Goal: Find specific page/section: Find specific page/section

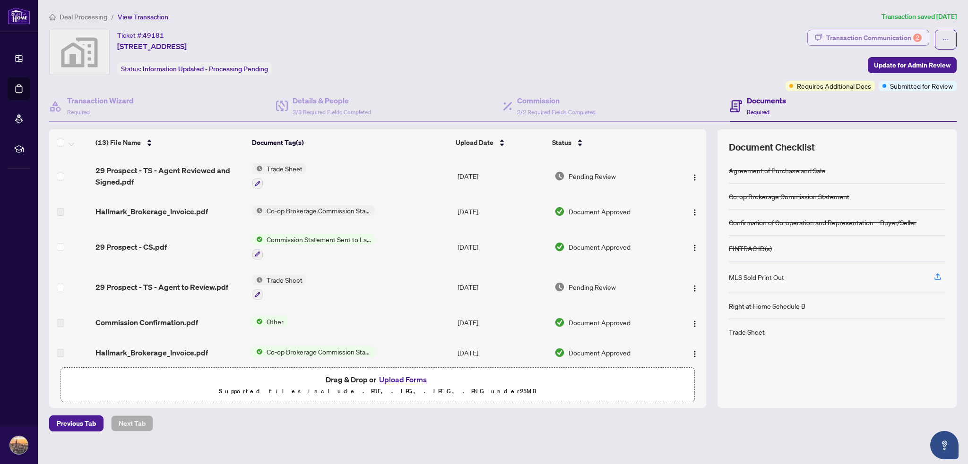
click at [851, 31] on div "Transaction Communication 2" at bounding box center [873, 37] width 95 height 15
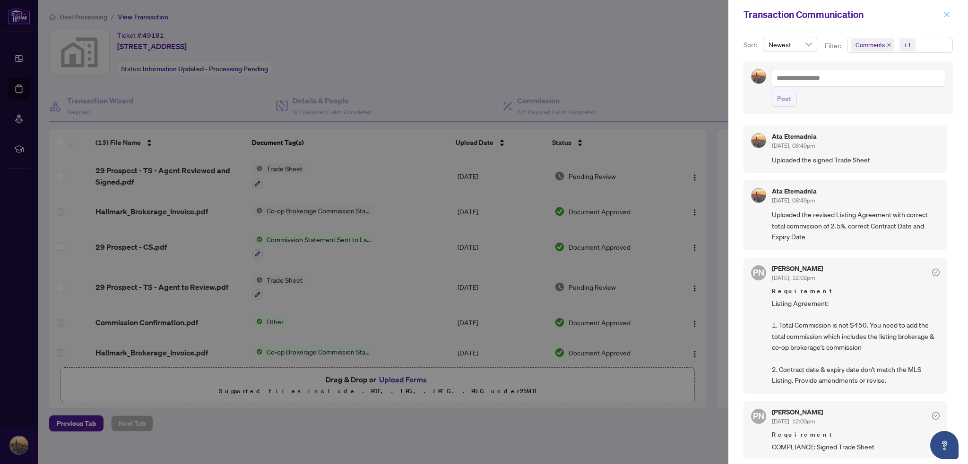
click at [952, 13] on button "button" at bounding box center [946, 14] width 12 height 11
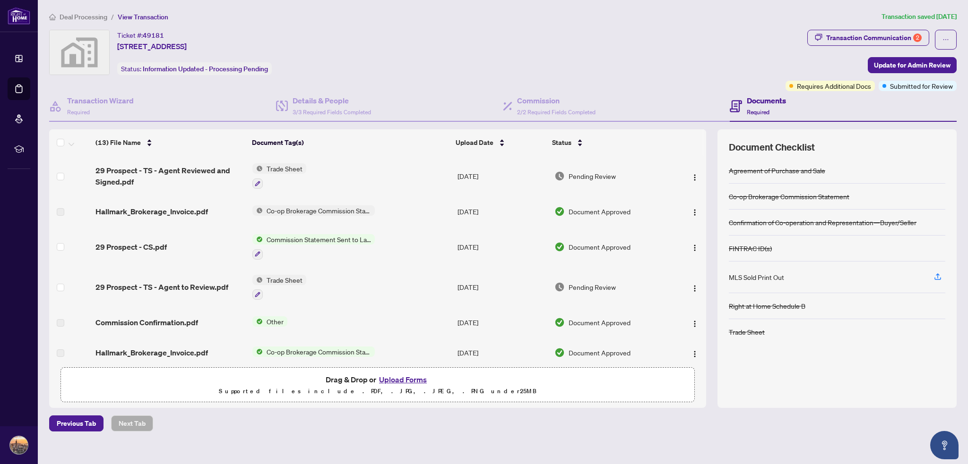
click at [496, 60] on div "Ticket #: 49181 [STREET_ADDRESS] Status: Information Updated - Processing Pendi…" at bounding box center [415, 52] width 732 height 45
click at [86, 16] on span "Deal Processing" at bounding box center [84, 17] width 48 height 9
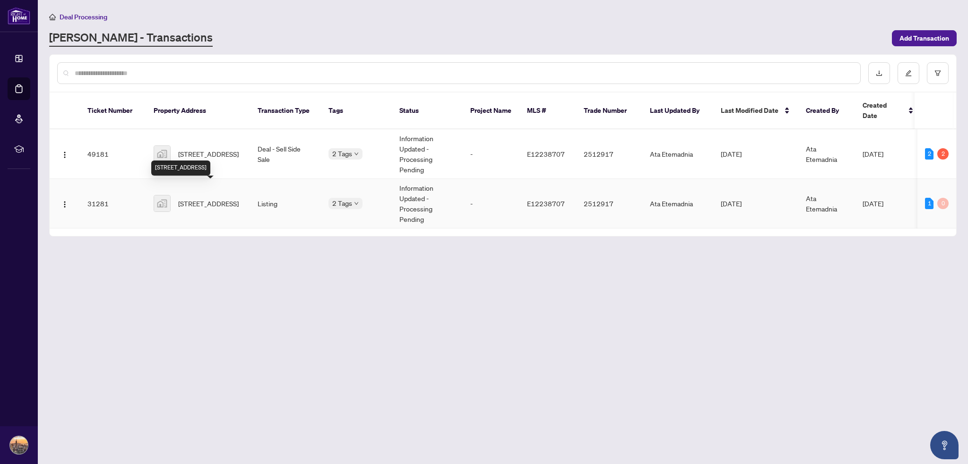
click at [236, 198] on span "[STREET_ADDRESS]" at bounding box center [208, 203] width 60 height 10
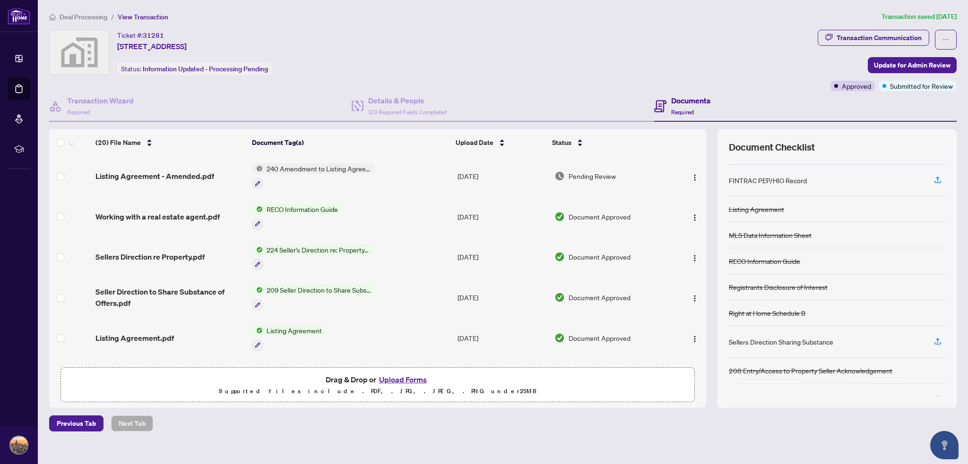
scroll to position [45, 0]
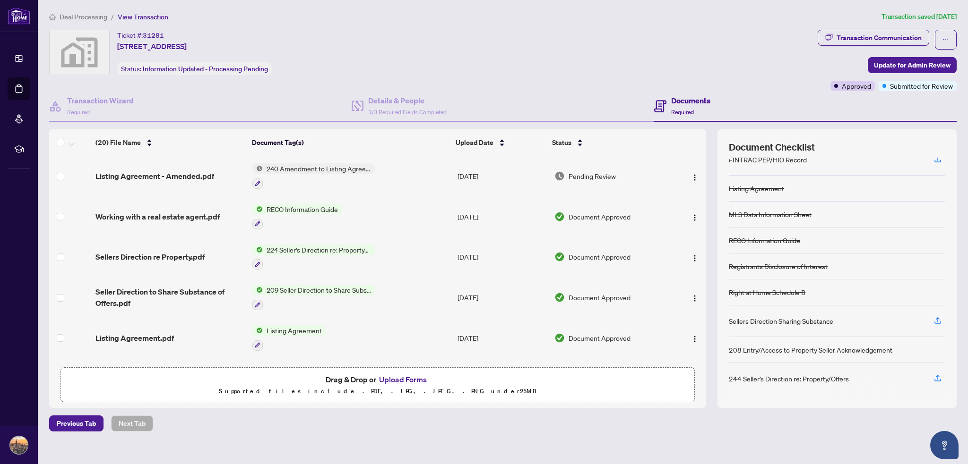
click at [80, 16] on span "Deal Processing" at bounding box center [84, 17] width 48 height 9
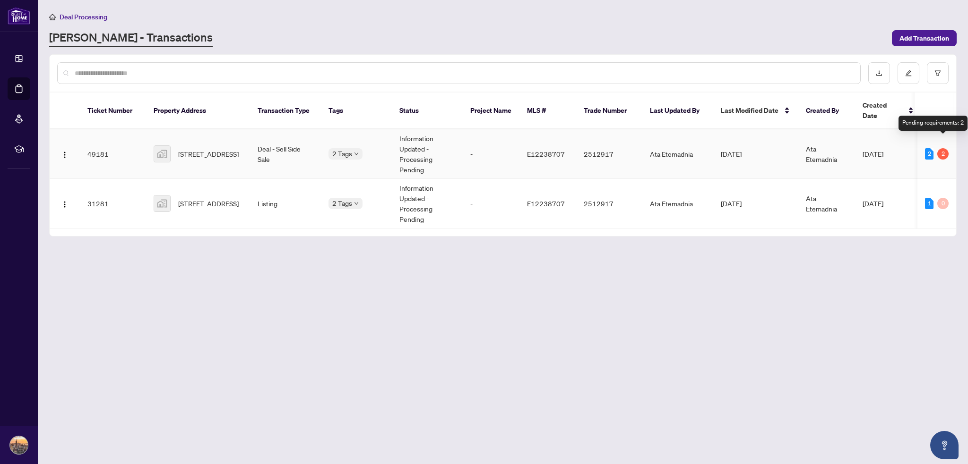
click at [941, 148] on div "2" at bounding box center [942, 153] width 11 height 11
